Goal: Use online tool/utility: Utilize a website feature to perform a specific function

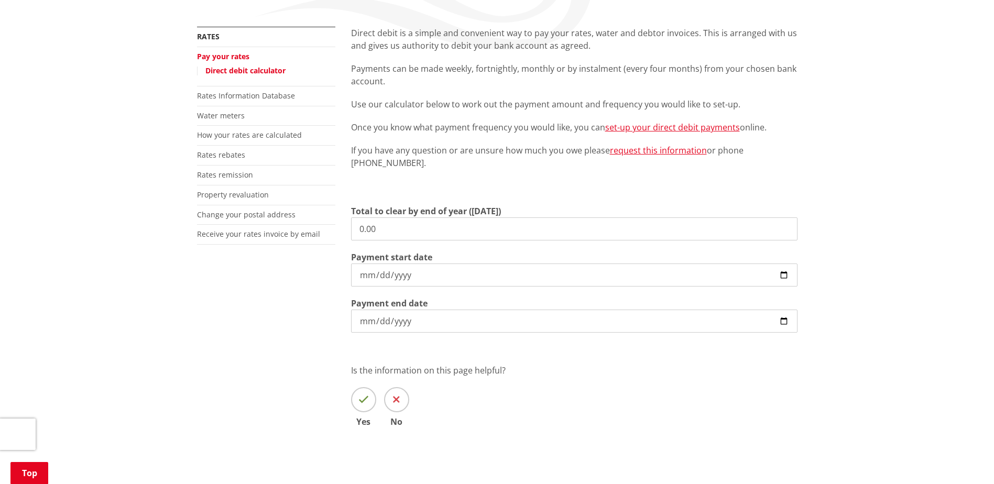
scroll to position [210, 0]
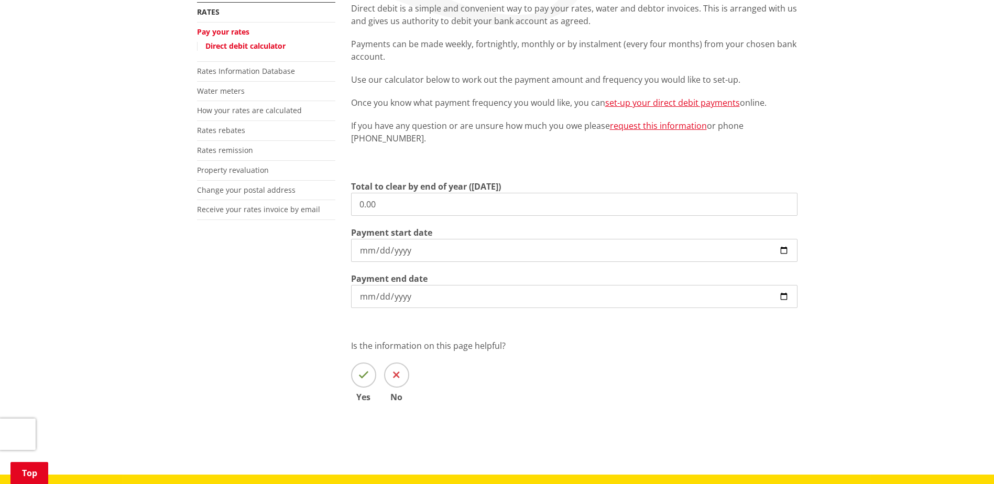
click at [406, 206] on input "0.00" at bounding box center [574, 204] width 446 height 23
drag, startPoint x: 408, startPoint y: 199, endPoint x: 343, endPoint y: 198, distance: 65.5
click at [343, 198] on div "Direct debit is a simple and convenient way to pay your rates, water and debtor…" at bounding box center [574, 217] width 462 height 431
type input "4,561.73"
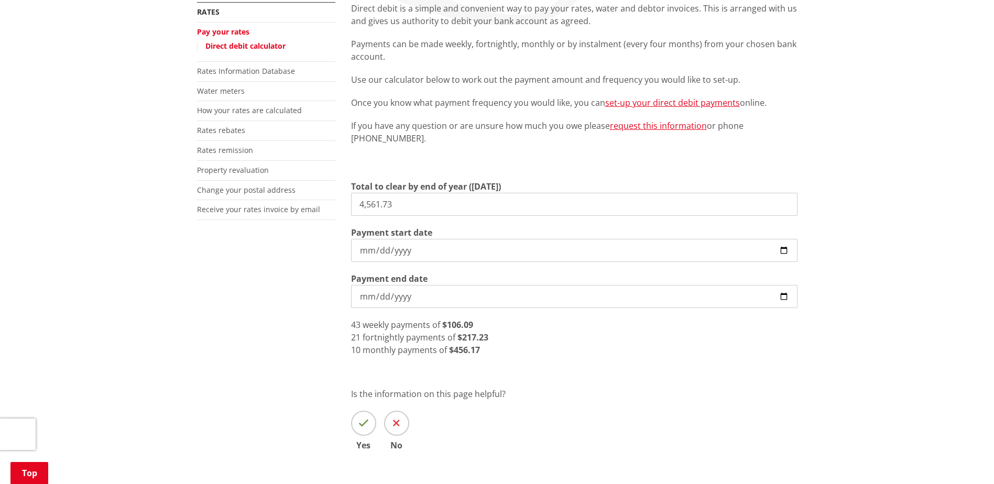
click at [781, 244] on input "[DATE]" at bounding box center [574, 250] width 446 height 23
click at [784, 249] on input "[DATE]" at bounding box center [574, 250] width 446 height 23
type input "[DATE]"
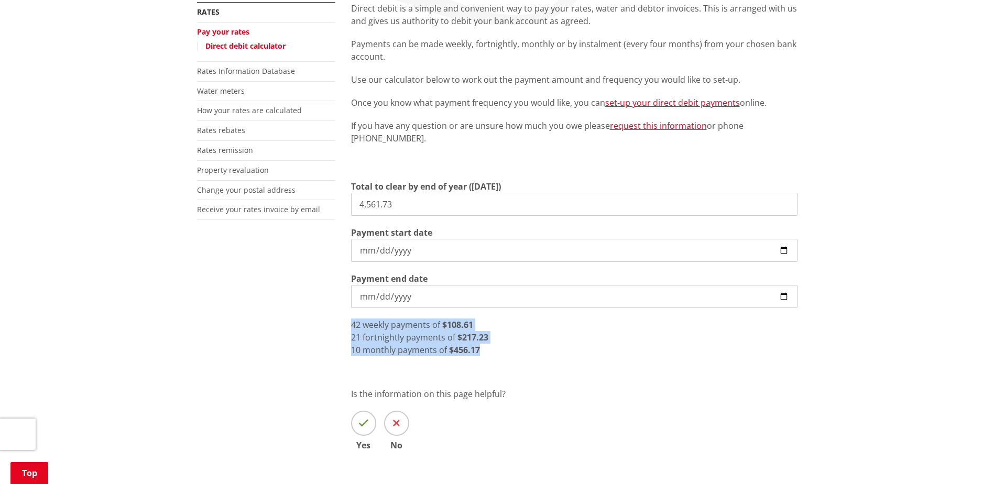
drag, startPoint x: 352, startPoint y: 325, endPoint x: 483, endPoint y: 348, distance: 133.1
click at [483, 348] on div "42 weekly payments of $108.61 21 fortnightly payments of $217.23 10 monthly pay…" at bounding box center [574, 338] width 446 height 38
copy div "42 weekly payments of $108.61 21 fortnightly payments of $217.23 10 monthly pay…"
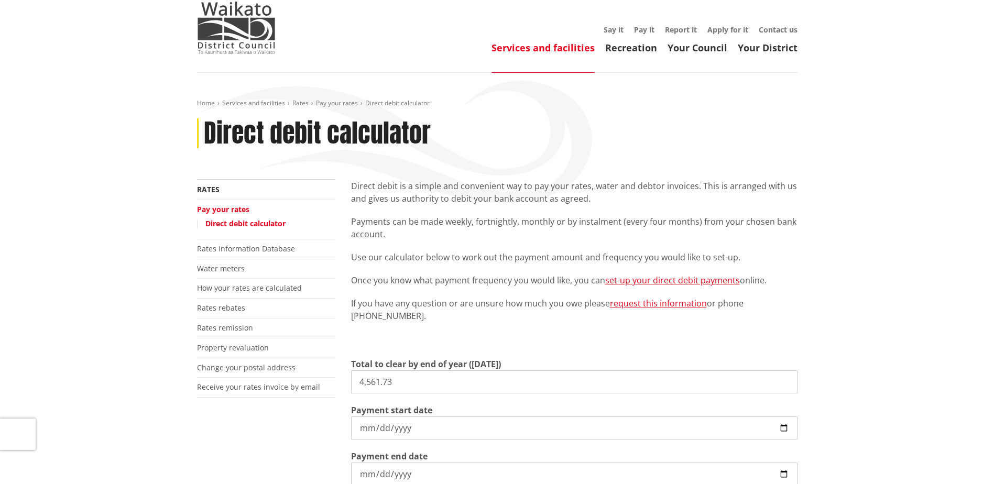
scroll to position [0, 0]
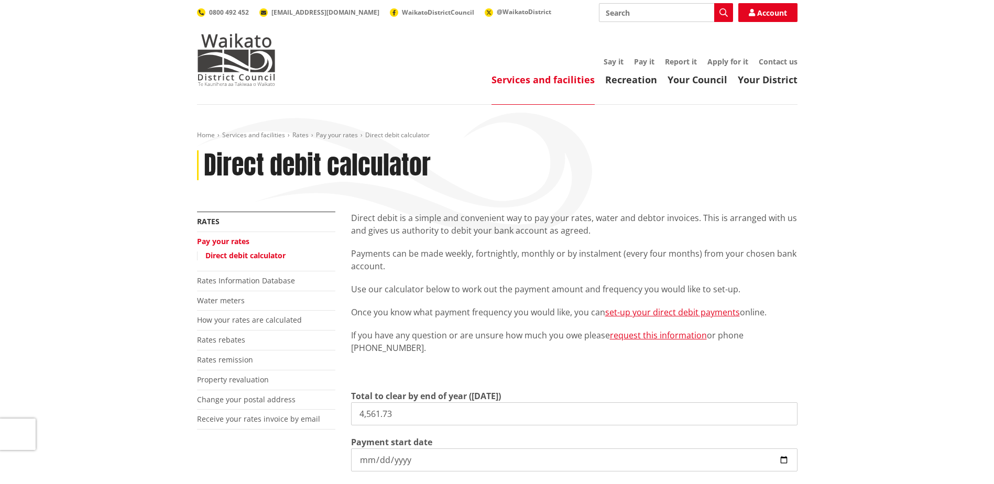
drag, startPoint x: 400, startPoint y: 412, endPoint x: 334, endPoint y: 412, distance: 66.0
click at [334, 412] on div "More from this section Rates Pay your rates Direct debit calculator Rates Infor…" at bounding box center [497, 451] width 616 height 479
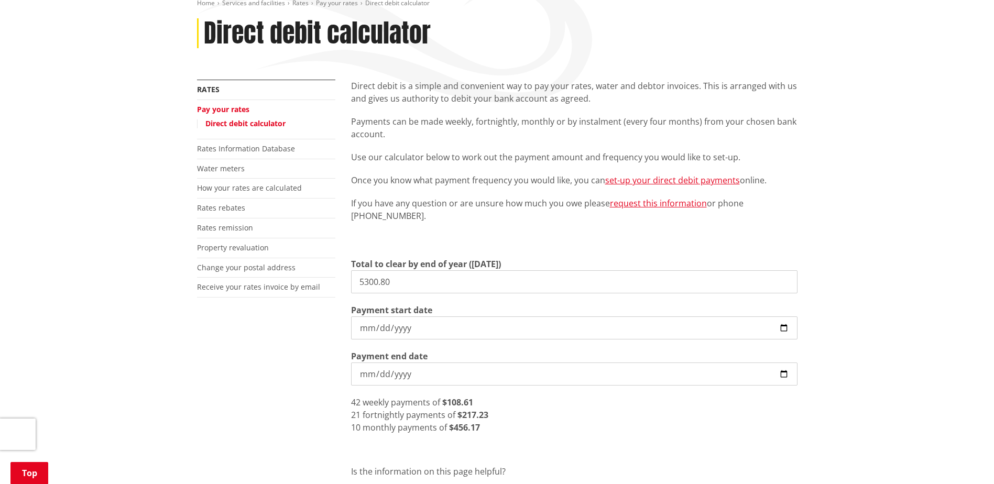
scroll to position [157, 0]
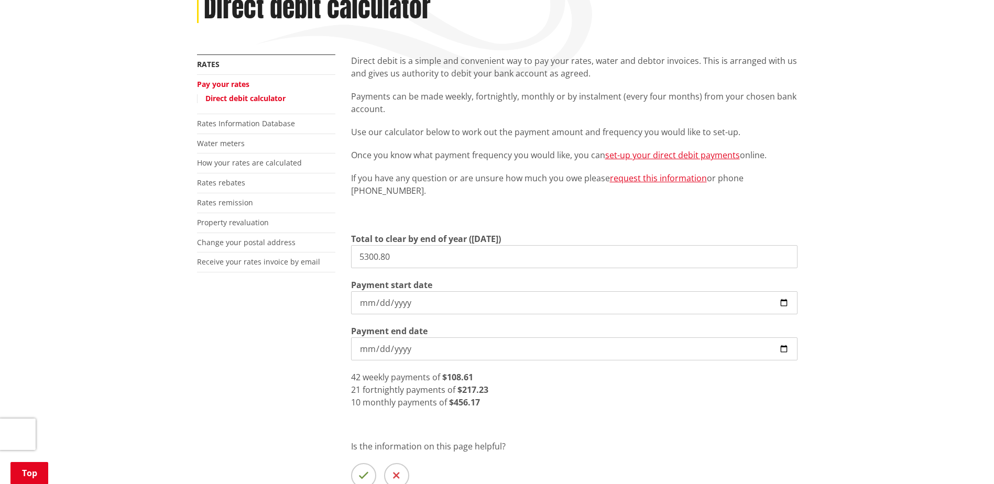
type input "5,300.80"
click at [363, 298] on input "[DATE]" at bounding box center [574, 302] width 446 height 23
click at [360, 298] on input "[DATE]" at bounding box center [574, 302] width 446 height 23
click at [375, 300] on input "[DATE]" at bounding box center [574, 302] width 446 height 23
click at [382, 304] on input "[DATE]" at bounding box center [574, 302] width 446 height 23
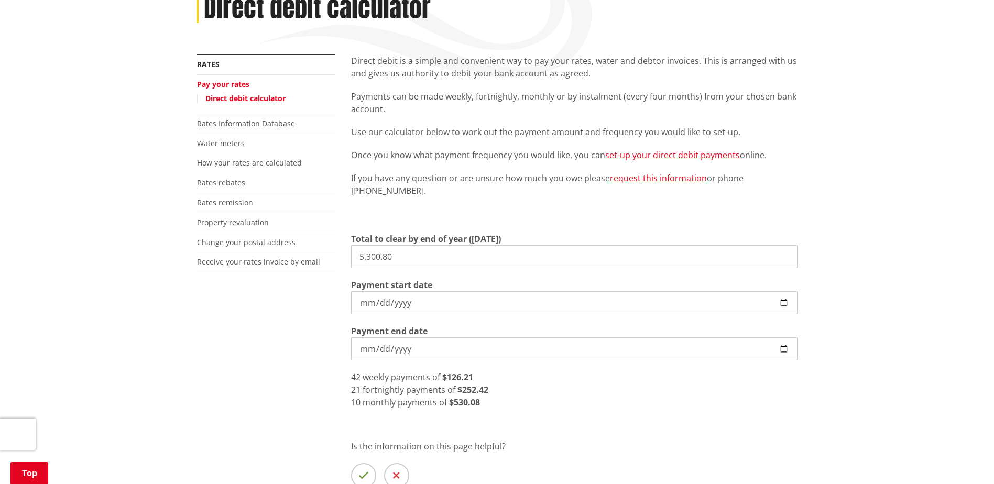
click at [782, 298] on input "[DATE]" at bounding box center [574, 302] width 446 height 23
drag, startPoint x: 475, startPoint y: 400, endPoint x: 446, endPoint y: 404, distance: 28.5
click at [446, 404] on div "8 monthly payments of $662.60" at bounding box center [574, 402] width 446 height 13
copy strong "662.60"
click at [365, 302] on input "[DATE]" at bounding box center [574, 302] width 446 height 23
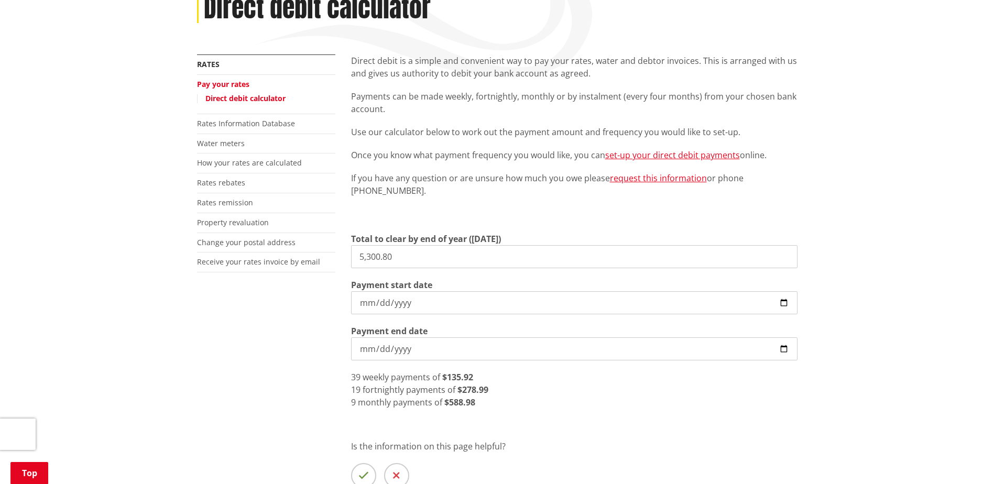
type input "[DATE]"
click at [514, 400] on div "8 monthly payments of $662.60" at bounding box center [574, 402] width 446 height 13
drag, startPoint x: 341, startPoint y: 401, endPoint x: 488, endPoint y: 400, distance: 147.3
click at [488, 400] on div "More from this section Rates Pay your rates Direct debit calculator Rates Infor…" at bounding box center [497, 293] width 616 height 479
copy div "8 monthly payments of $662.60"
